Goal: Task Accomplishment & Management: Manage account settings

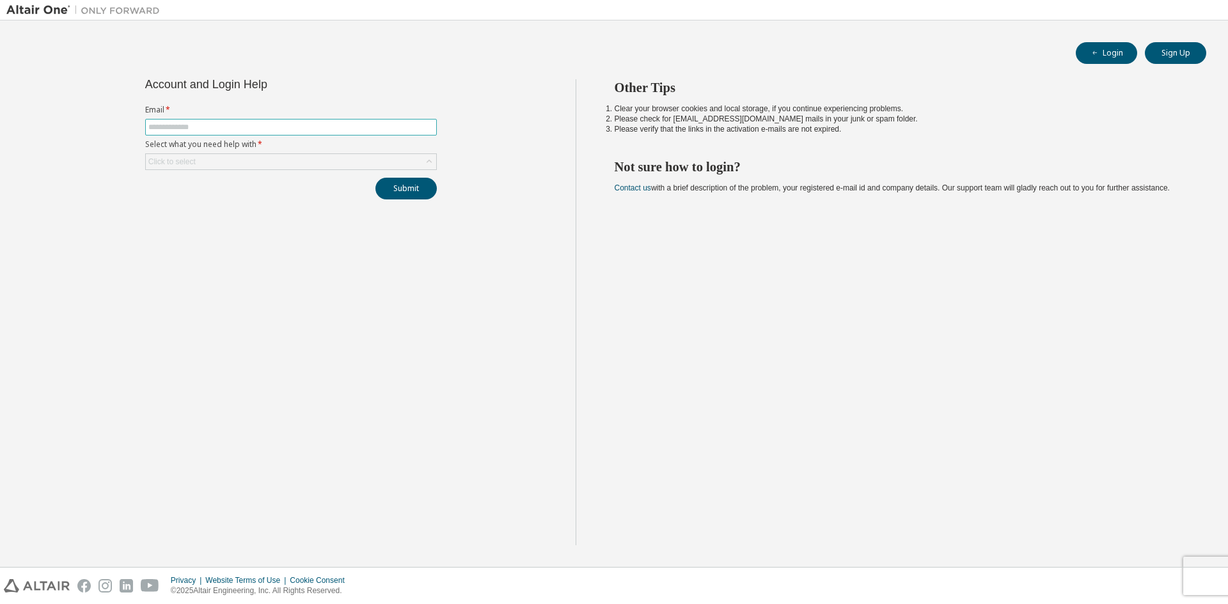
click at [305, 129] on input "text" at bounding box center [290, 127] width 285 height 10
type input "**********"
click at [267, 157] on div "Click to select" at bounding box center [291, 161] width 290 height 15
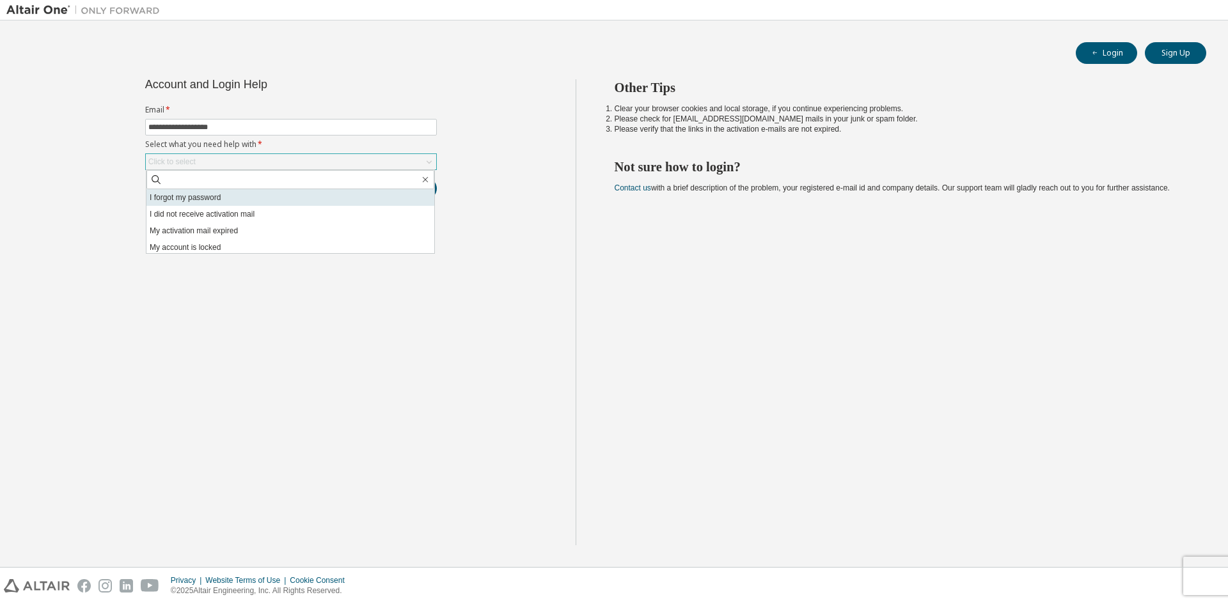
click at [231, 200] on li "I forgot my password" at bounding box center [290, 197] width 288 height 17
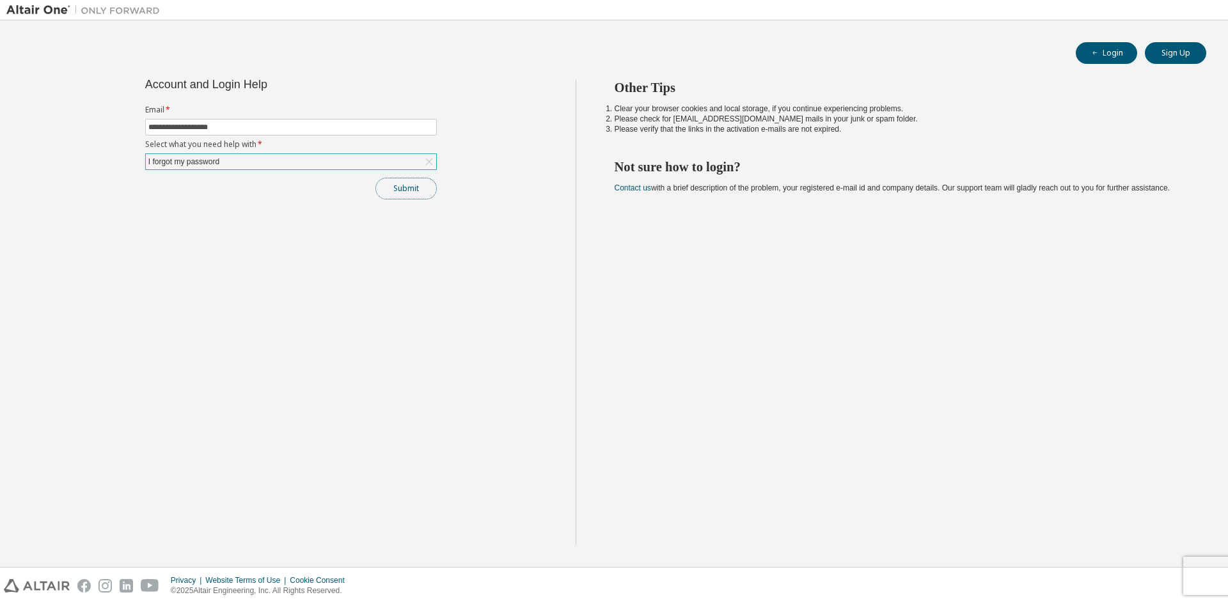
click at [406, 186] on button "Submit" at bounding box center [405, 189] width 61 height 22
click at [413, 189] on button "Submit" at bounding box center [405, 189] width 61 height 22
click at [387, 190] on button "Submit" at bounding box center [405, 189] width 61 height 22
